Goal: Task Accomplishment & Management: Use online tool/utility

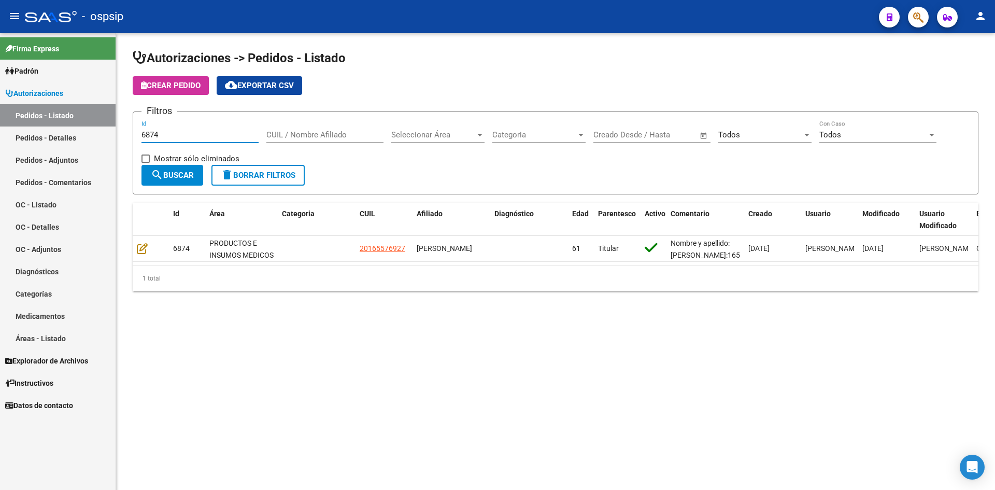
click at [179, 134] on input "6874" at bounding box center [200, 134] width 117 height 9
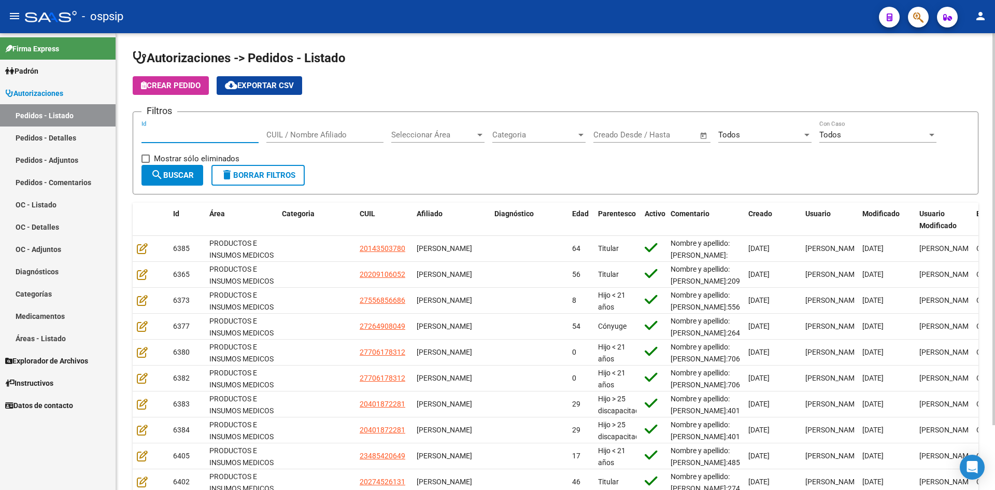
click at [219, 137] on input "Id" at bounding box center [200, 134] width 117 height 9
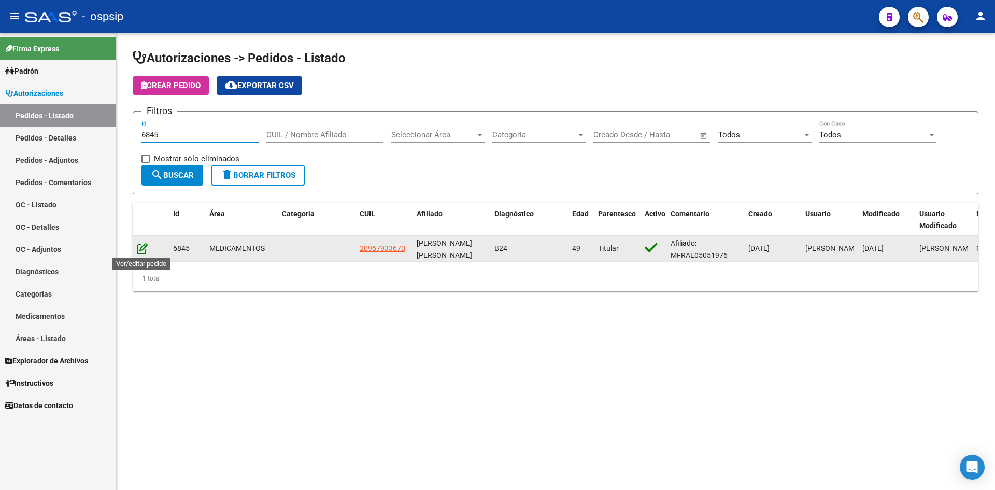
click at [145, 247] on icon at bounding box center [142, 248] width 11 height 11
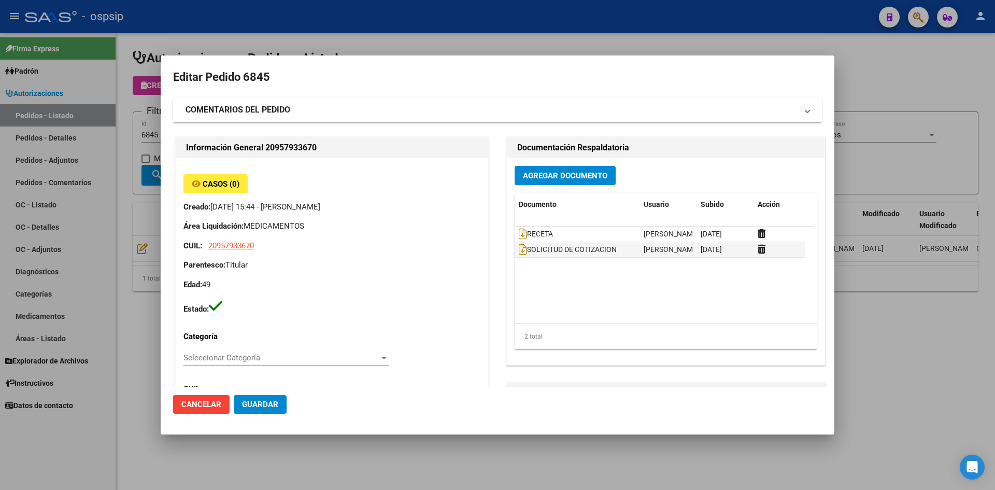
drag, startPoint x: 273, startPoint y: 38, endPoint x: 223, endPoint y: 79, distance: 64.1
click at [272, 38] on div at bounding box center [497, 245] width 995 height 490
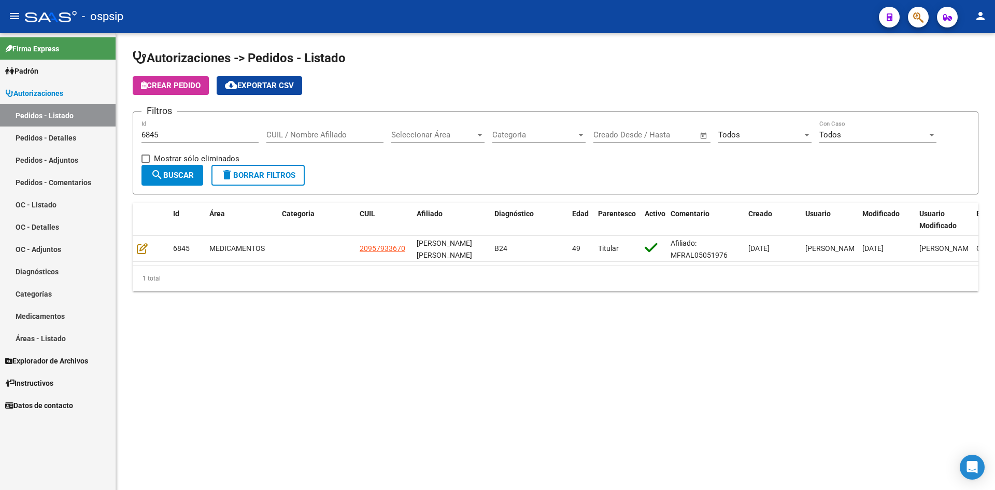
drag, startPoint x: 188, startPoint y: 141, endPoint x: 187, endPoint y: 136, distance: 5.3
click at [187, 138] on div "6845 Id" at bounding box center [200, 131] width 117 height 22
click at [187, 135] on input "6845" at bounding box center [200, 134] width 117 height 9
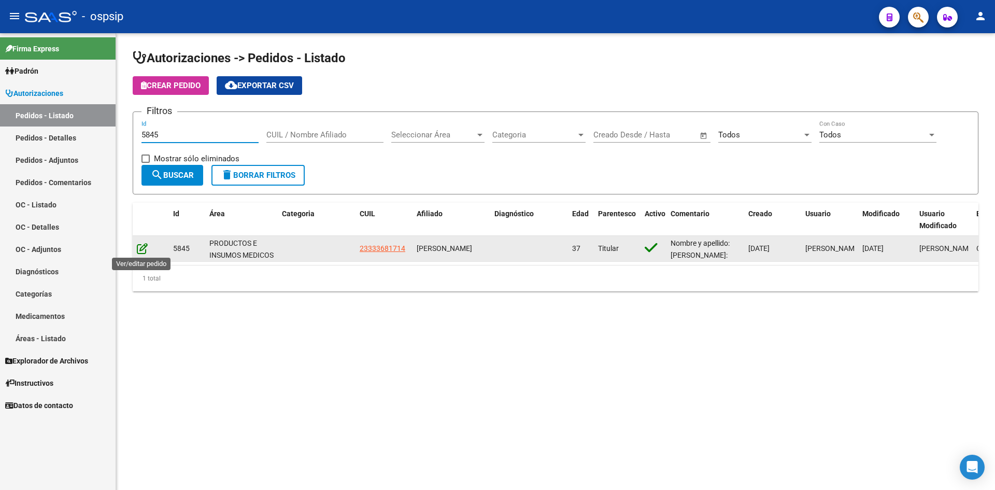
type input "5845"
click at [144, 250] on icon at bounding box center [142, 248] width 11 height 11
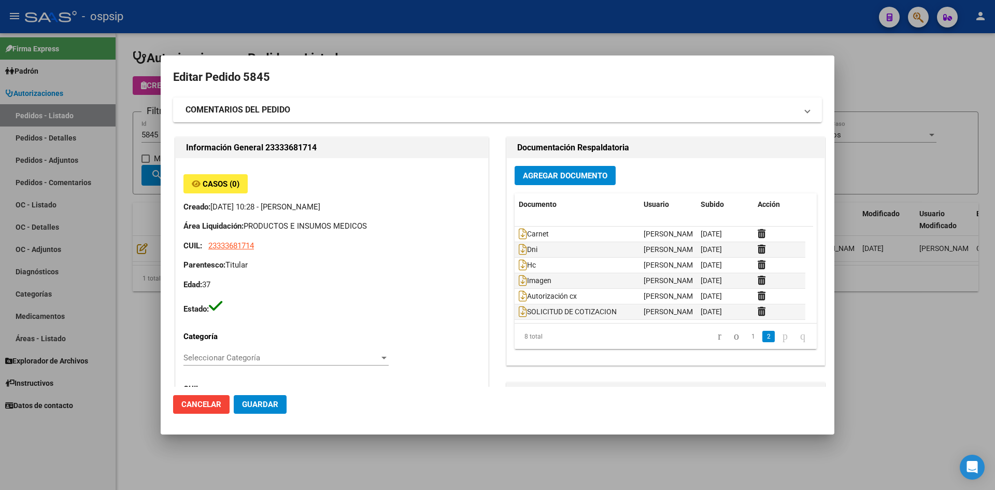
click at [349, 31] on div at bounding box center [497, 245] width 995 height 490
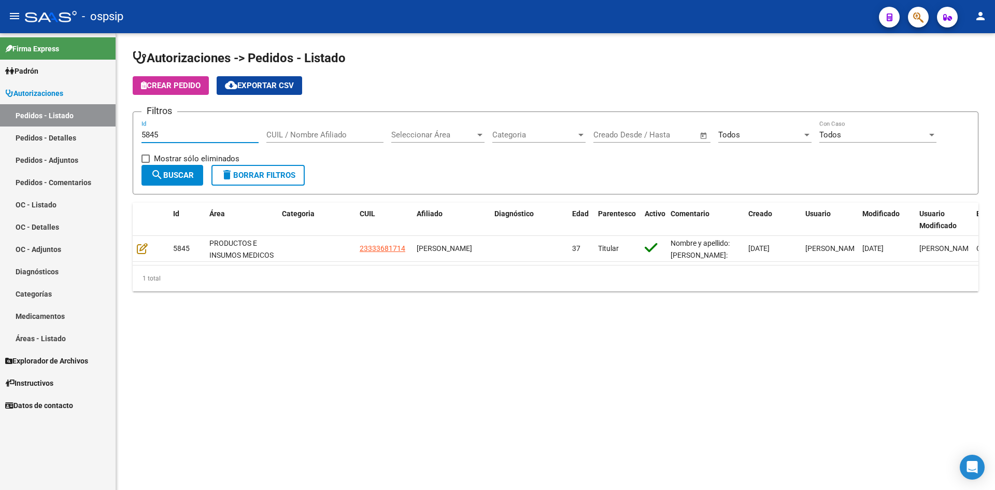
click at [191, 136] on input "5845" at bounding box center [200, 134] width 117 height 9
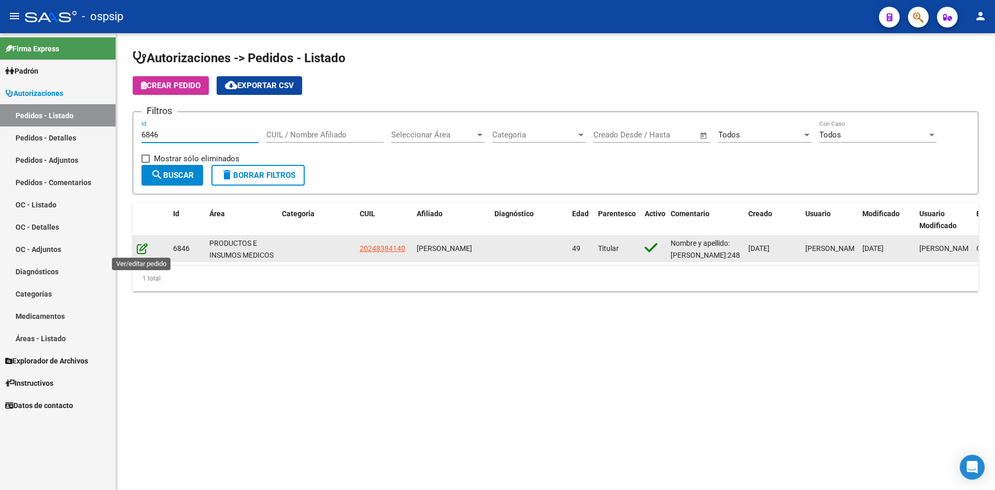
type input "6846"
click at [140, 251] on icon at bounding box center [142, 248] width 11 height 11
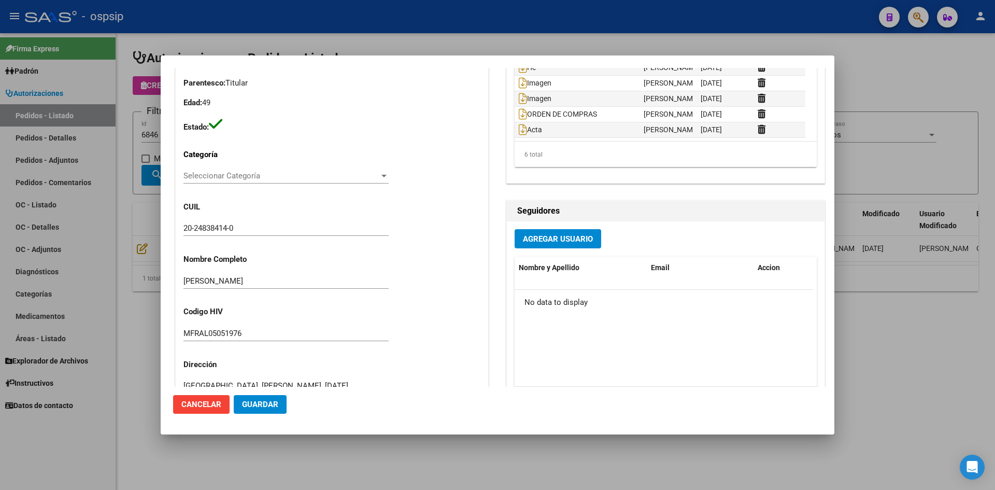
scroll to position [518, 0]
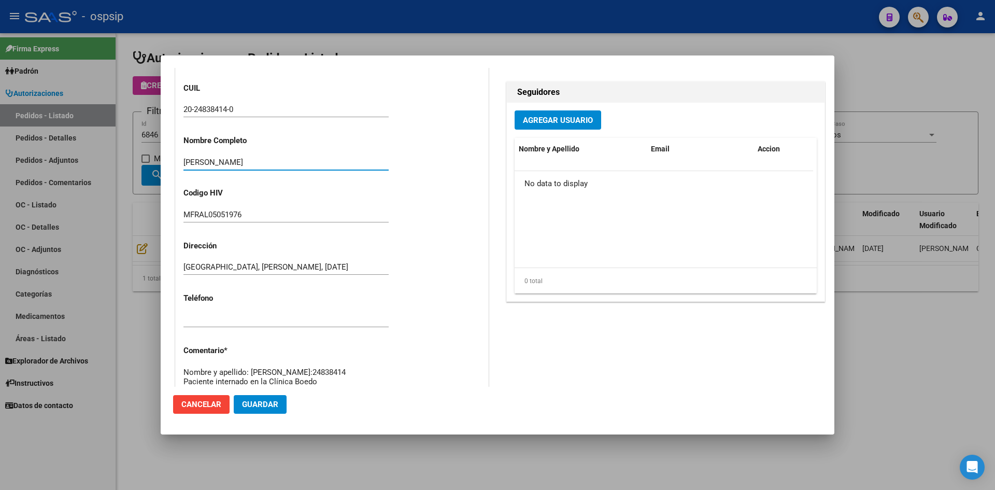
drag, startPoint x: 281, startPoint y: 161, endPoint x: 191, endPoint y: 161, distance: 90.2
click at [180, 162] on div "Casos (0) Creado: [DATE] 09:35 - [PERSON_NAME] Área Liquidación: PRODUCTOS E IN…" at bounding box center [332, 146] width 313 height 578
click at [360, 31] on div at bounding box center [497, 245] width 995 height 490
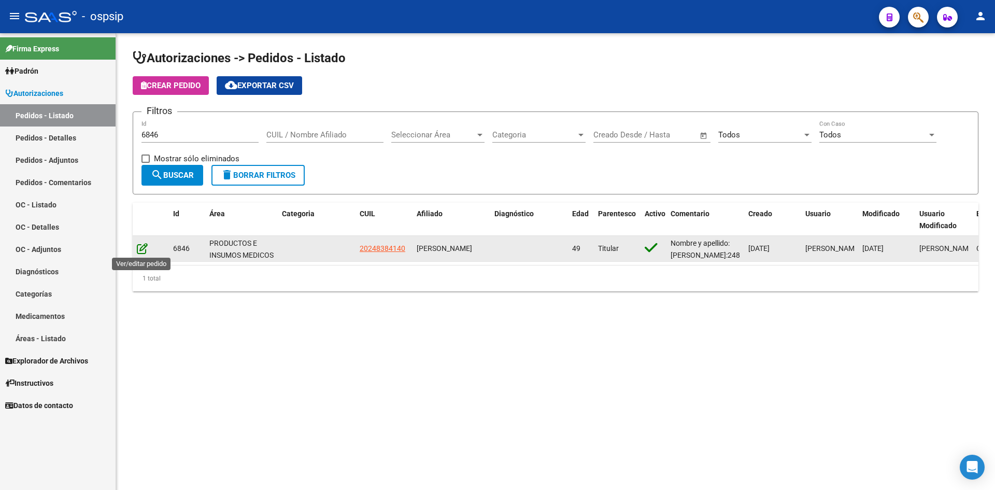
click at [140, 251] on icon at bounding box center [142, 248] width 11 height 11
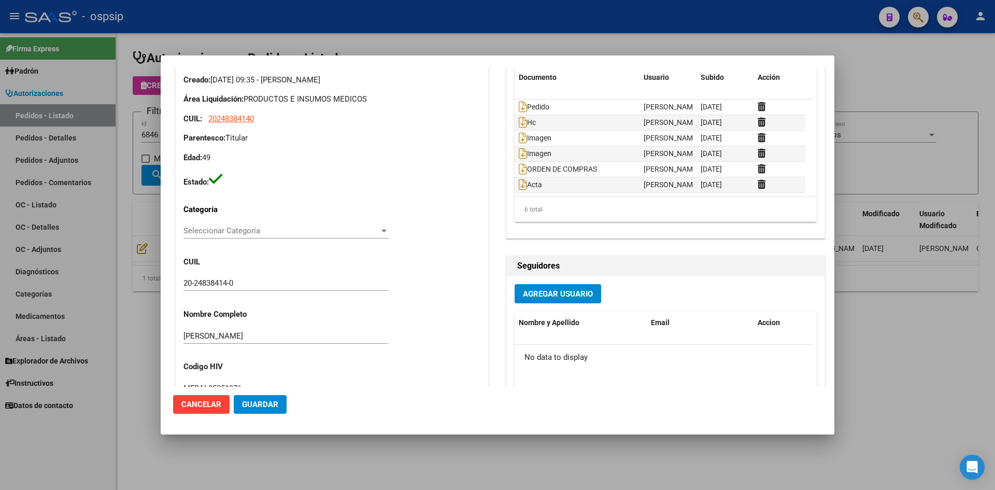
scroll to position [363, 0]
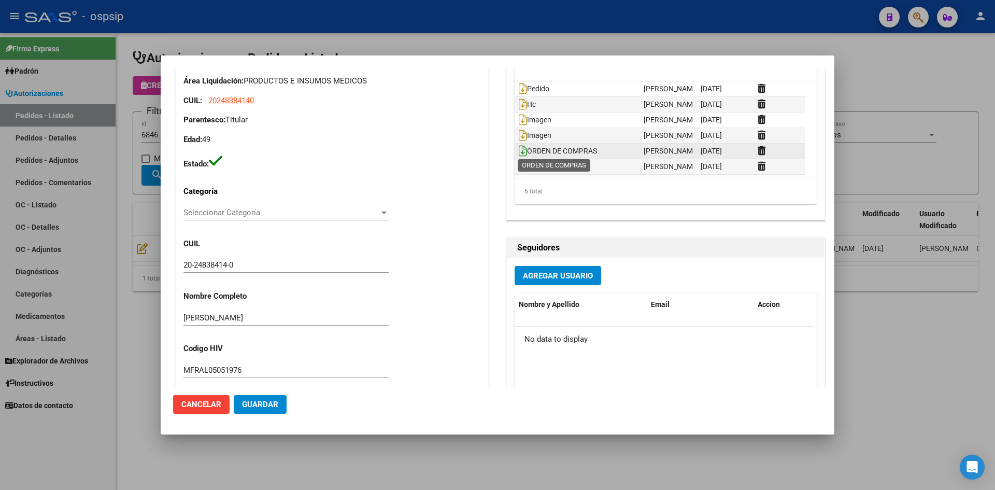
click at [522, 151] on icon at bounding box center [523, 150] width 8 height 11
drag, startPoint x: 524, startPoint y: 27, endPoint x: 435, endPoint y: 5, distance: 91.5
click at [520, 27] on div at bounding box center [497, 245] width 995 height 490
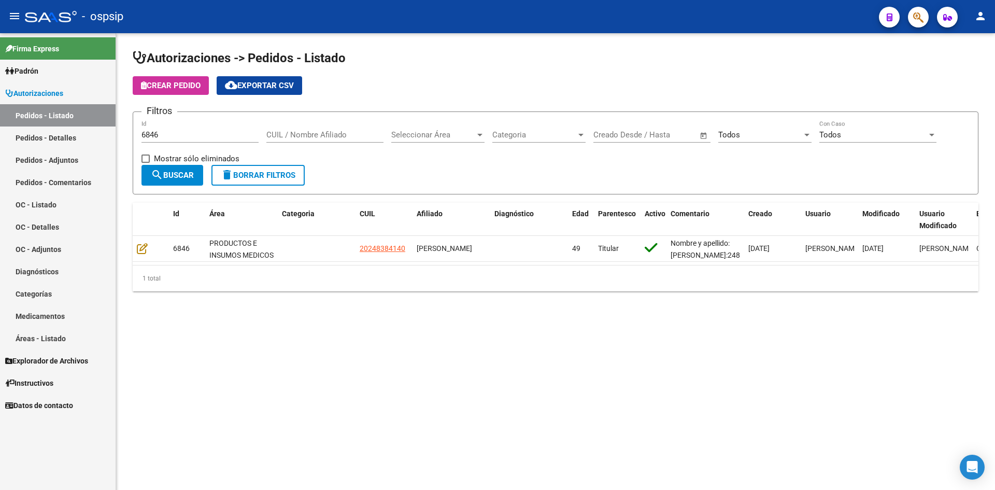
click at [193, 132] on input "6846" at bounding box center [200, 134] width 117 height 9
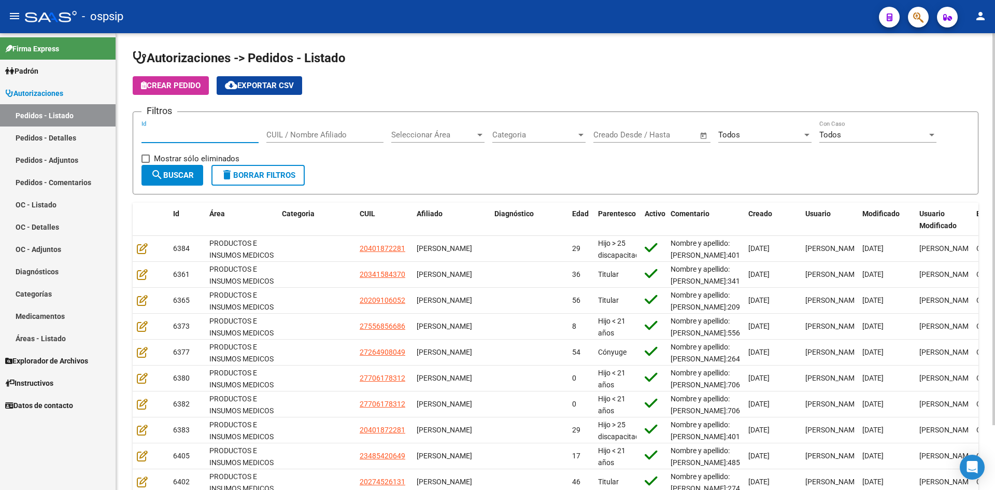
click at [230, 131] on input "Id" at bounding box center [200, 134] width 117 height 9
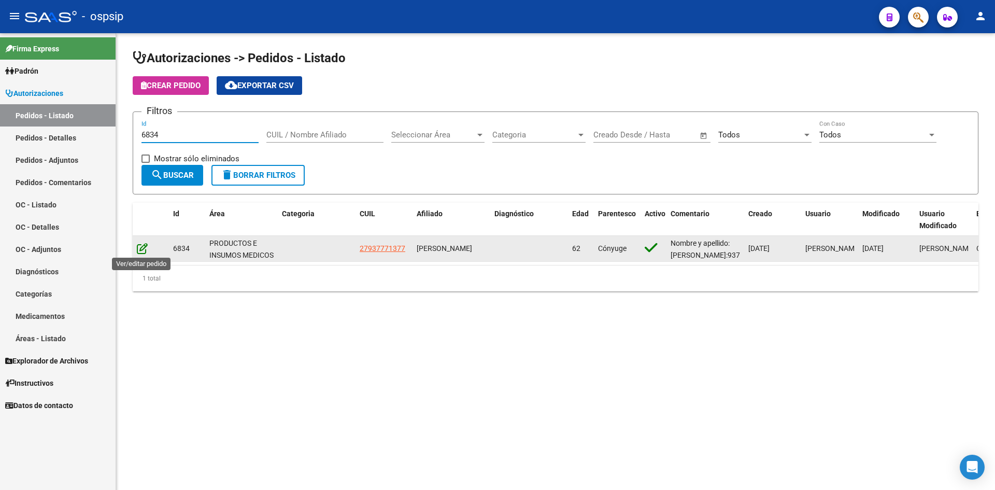
type input "6834"
click at [138, 249] on icon at bounding box center [142, 248] width 11 height 11
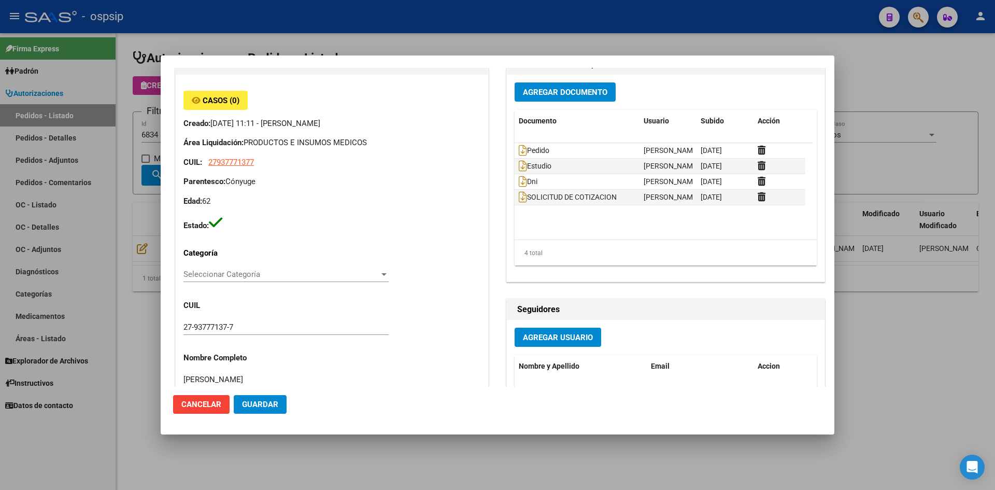
scroll to position [0, 0]
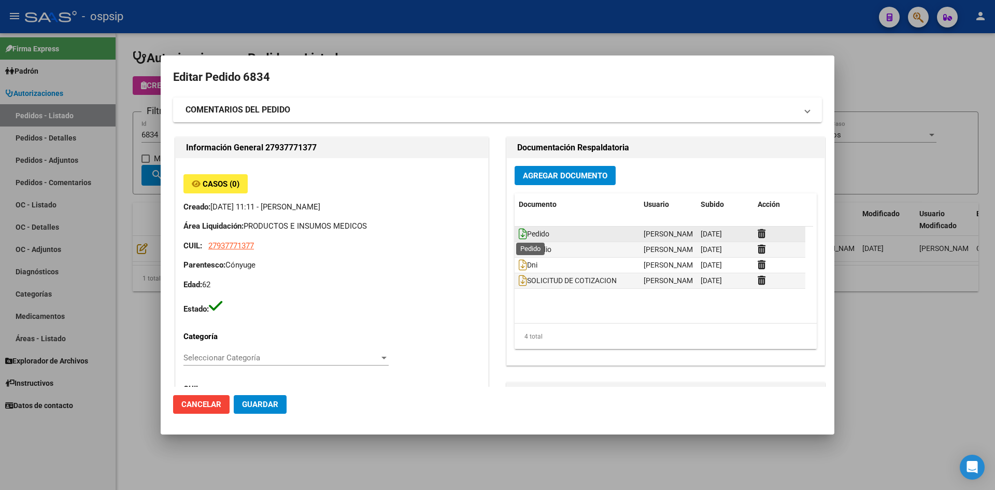
click at [519, 236] on icon at bounding box center [523, 233] width 8 height 11
click at [571, 12] on div at bounding box center [497, 245] width 995 height 490
